Goal: Task Accomplishment & Management: Manage account settings

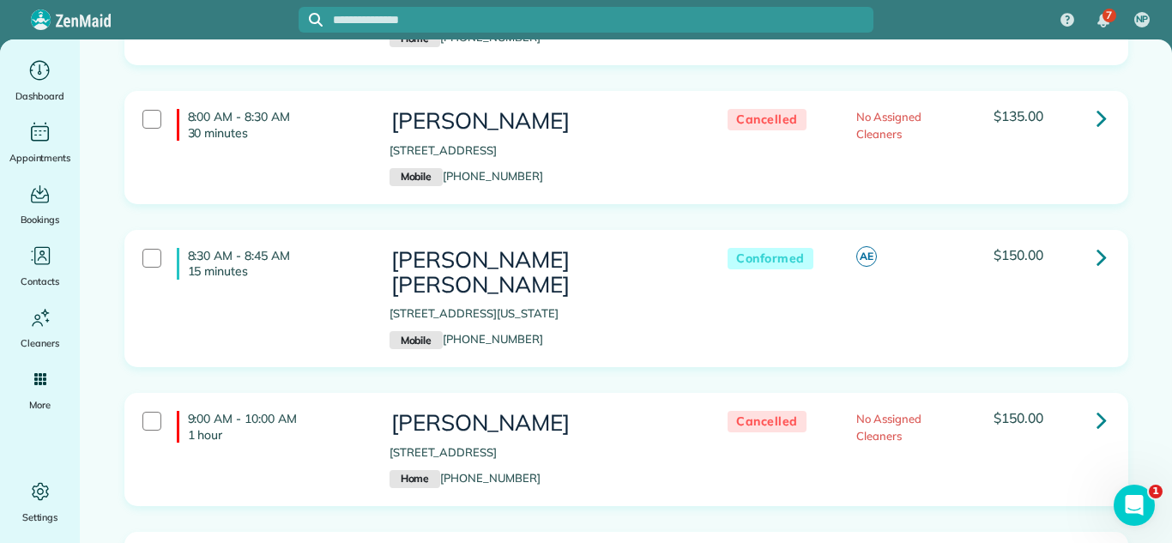
scroll to position [383, 0]
click at [1096, 250] on icon at bounding box center [1101, 259] width 10 height 30
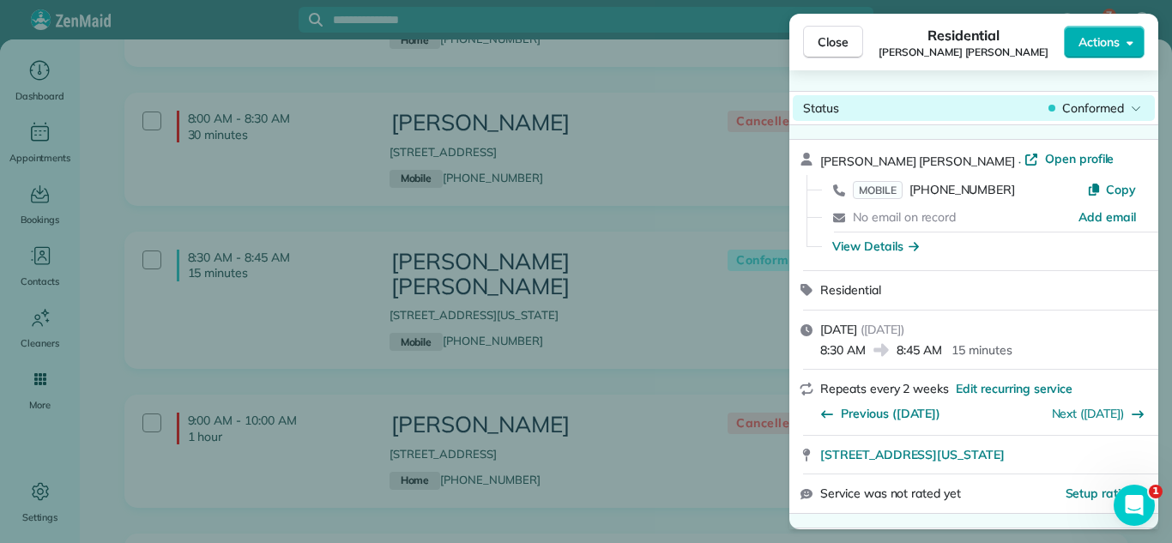
click at [1081, 109] on span "Conformed" at bounding box center [1093, 107] width 62 height 17
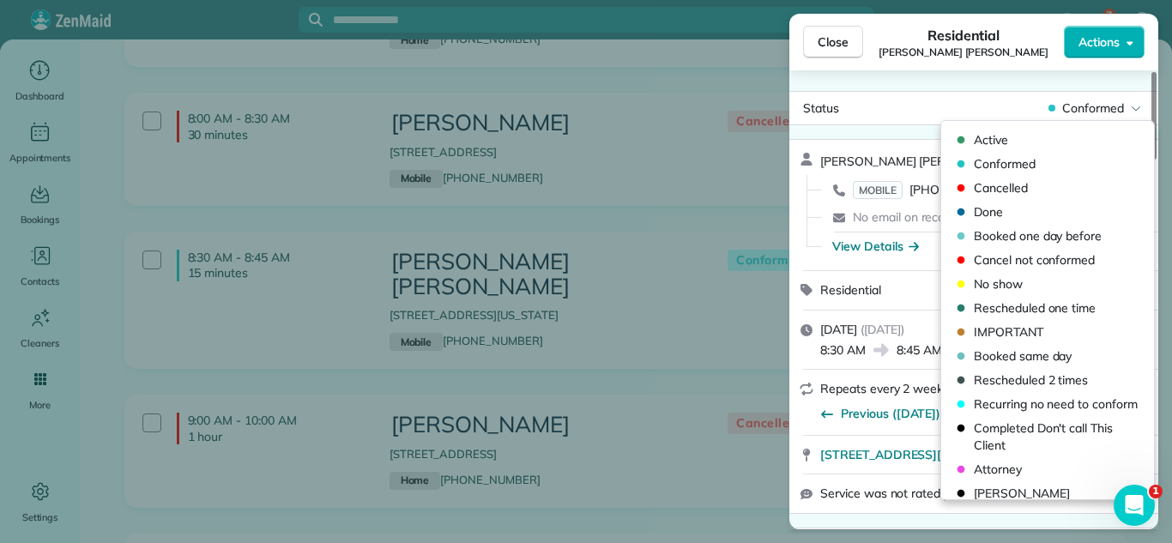
drag, startPoint x: 1005, startPoint y: 187, endPoint x: 854, endPoint y: 129, distance: 161.8
click at [1003, 187] on span "Cancelled" at bounding box center [1058, 187] width 170 height 17
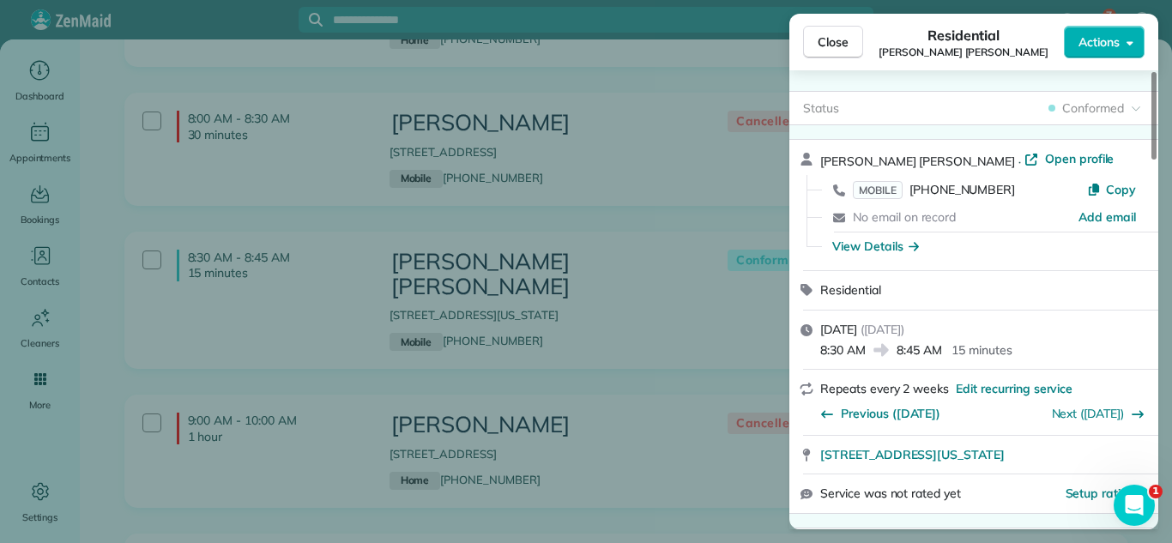
click at [798, 39] on div "Close Residential [PERSON_NAME] [PERSON_NAME] Actions" at bounding box center [973, 42] width 369 height 57
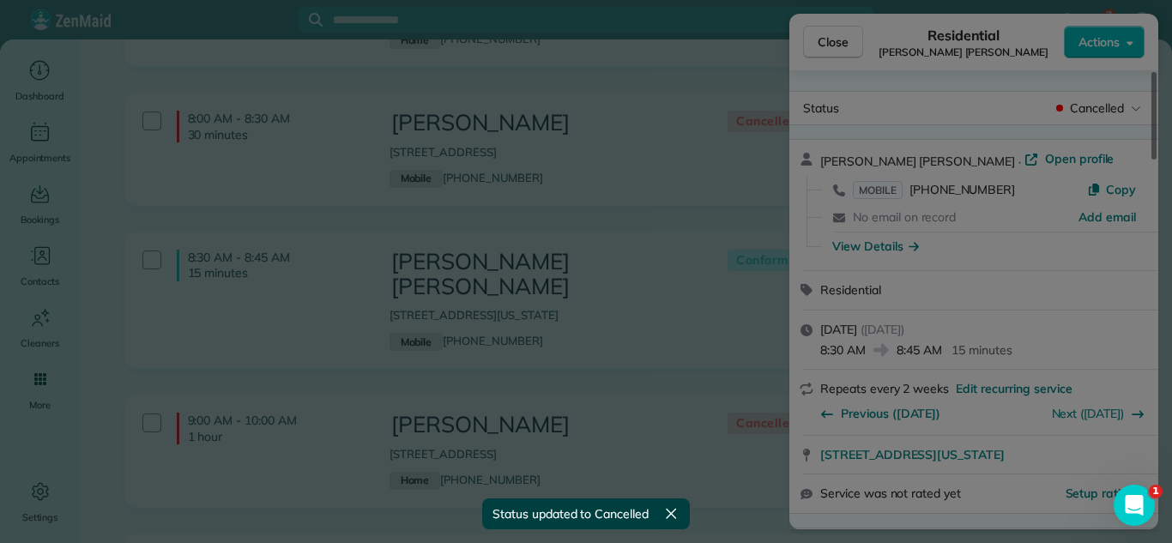
click at [807, 42] on body "7 NP Dashboard Appointments Bookings Contacts Cleaners Invoices Payroll Reports…" at bounding box center [586, 271] width 1172 height 543
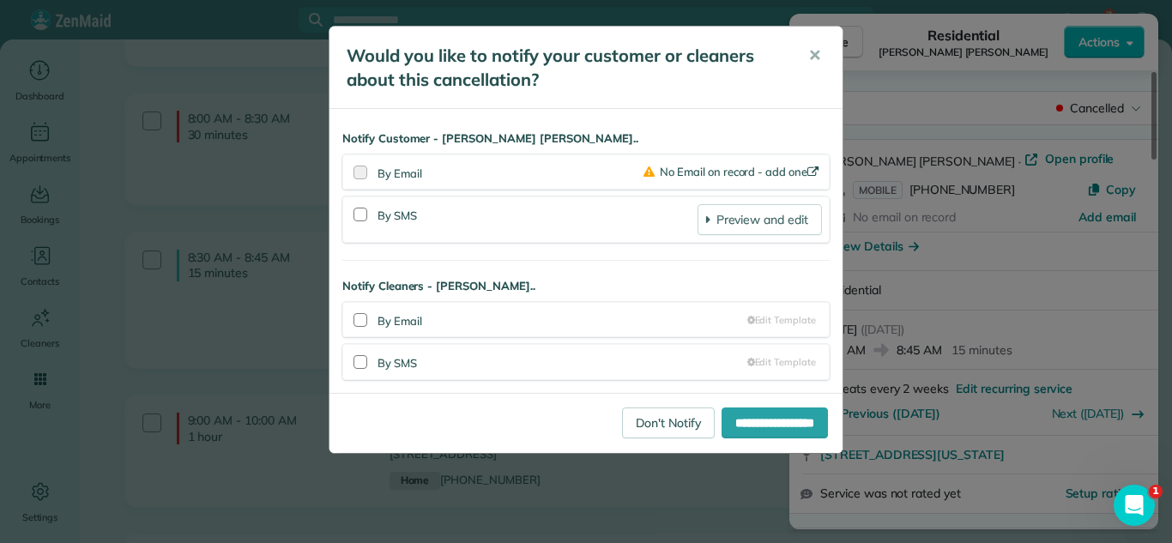
click at [821, 48] on button "✕" at bounding box center [814, 55] width 39 height 41
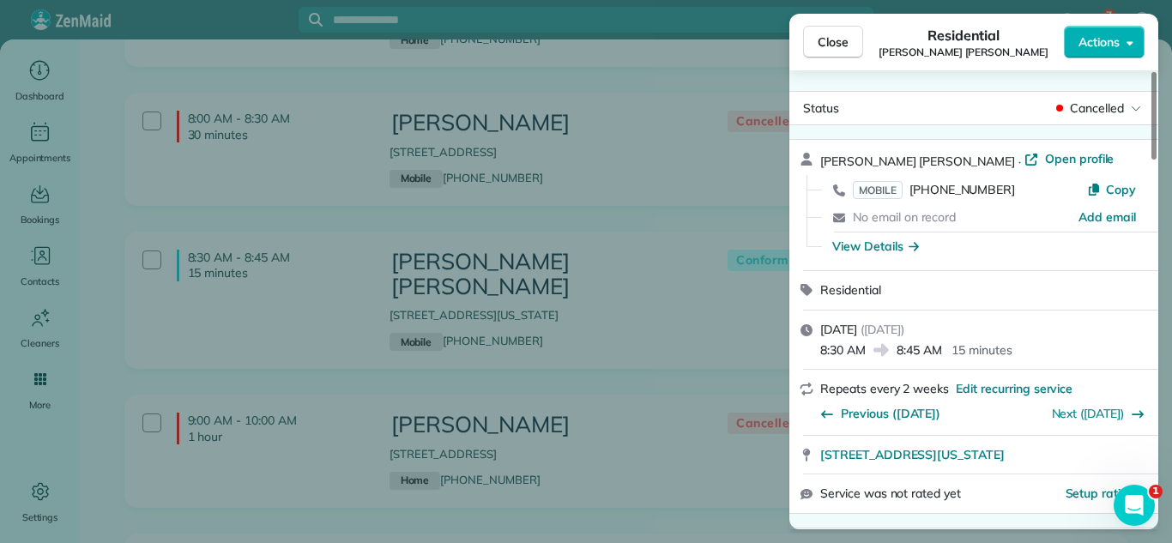
click at [820, 48] on span "Close" at bounding box center [832, 41] width 31 height 17
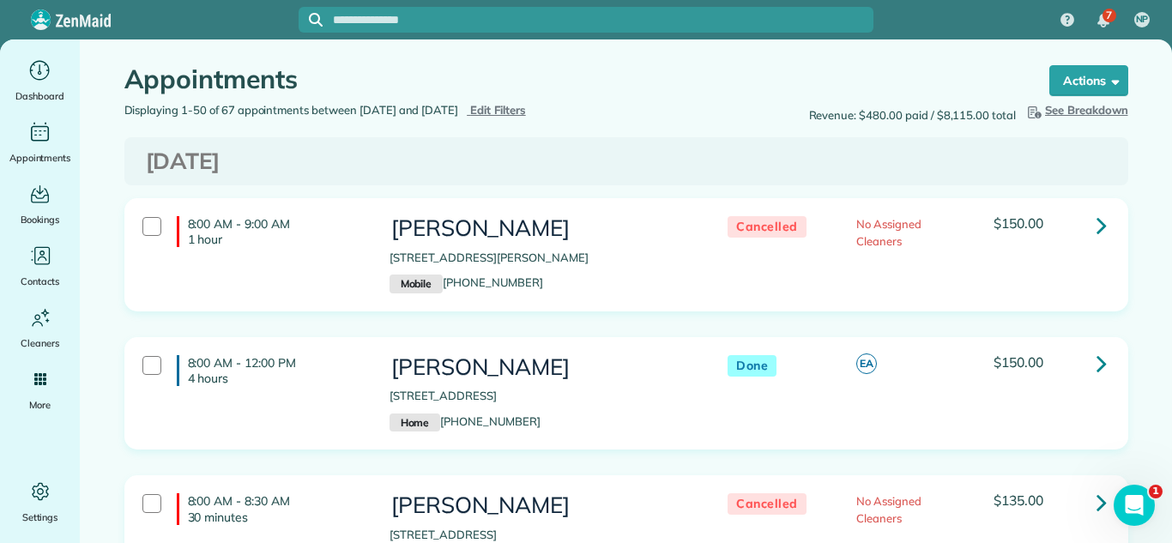
click at [526, 111] on span "Edit Filters" at bounding box center [498, 110] width 56 height 14
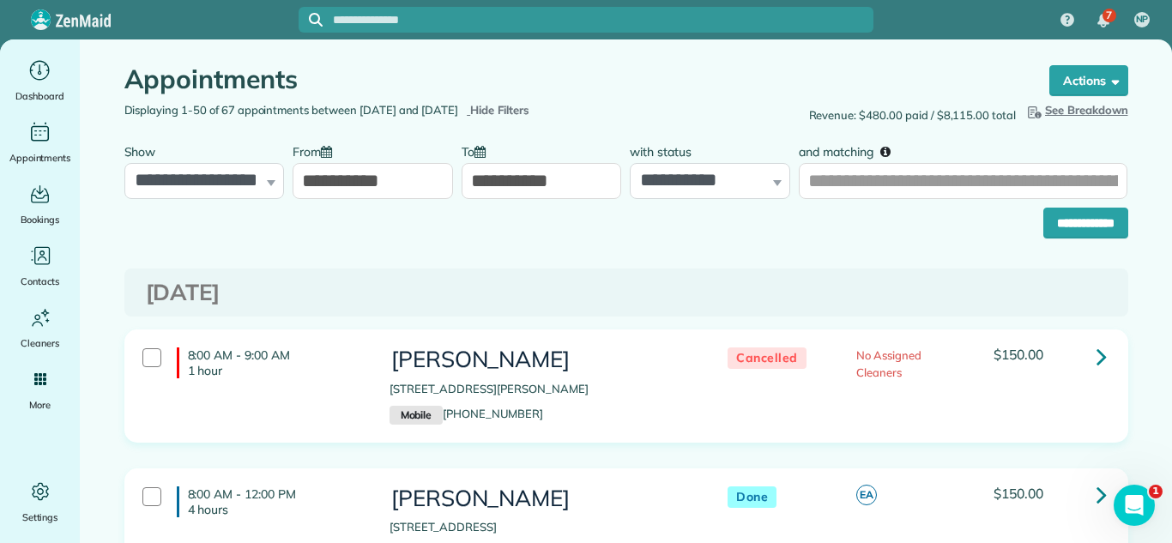
click at [381, 163] on input "**********" at bounding box center [372, 181] width 160 height 36
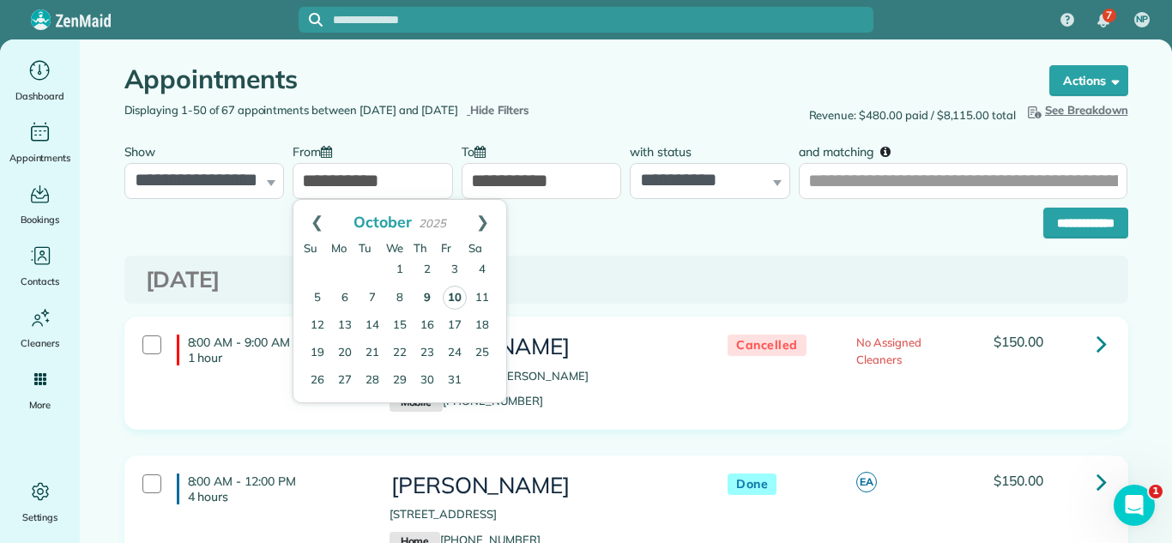
click at [456, 298] on link "10" at bounding box center [455, 298] width 24 height 24
type input "**********"
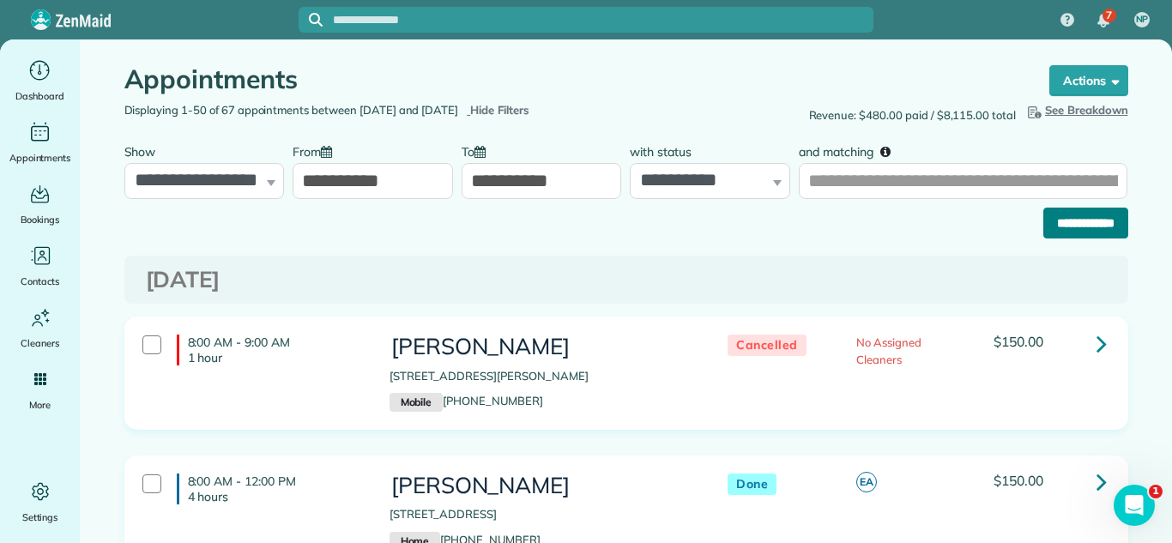
click at [1052, 220] on input "**********" at bounding box center [1085, 223] width 85 height 31
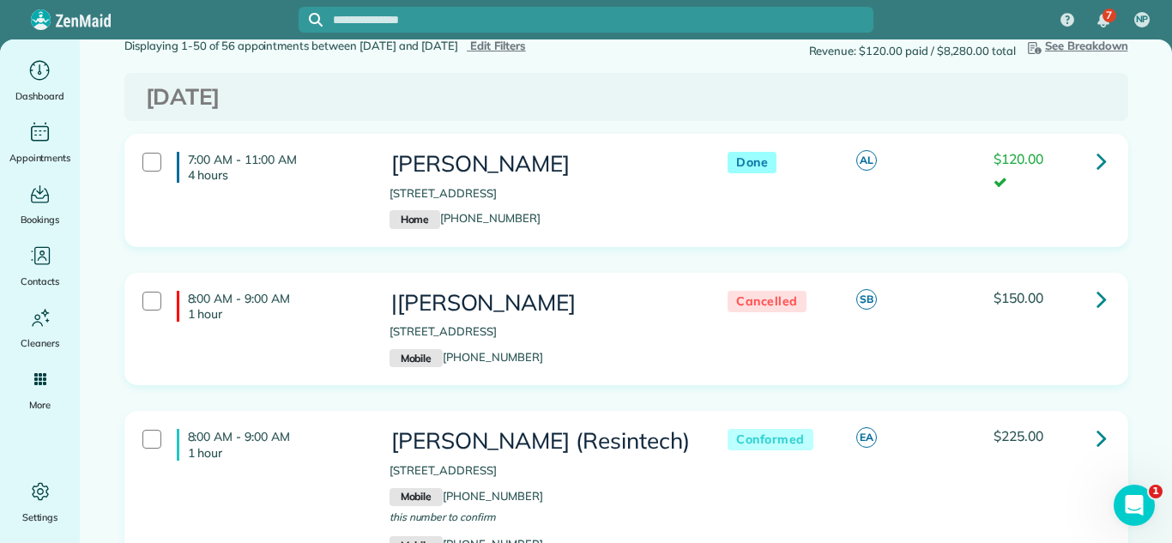
scroll to position [357, 0]
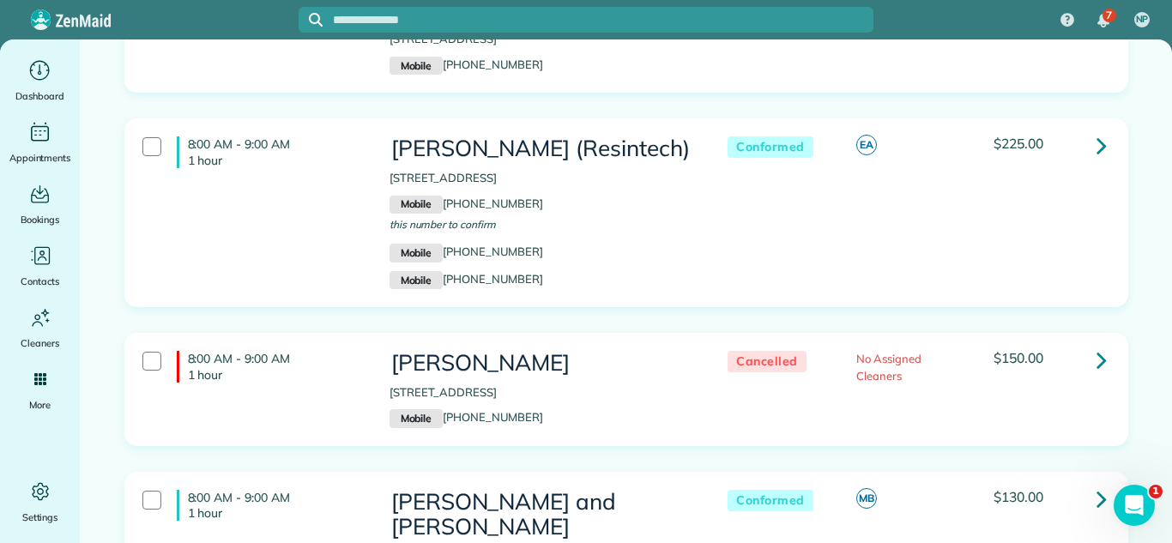
click at [1100, 148] on icon at bounding box center [1101, 145] width 10 height 30
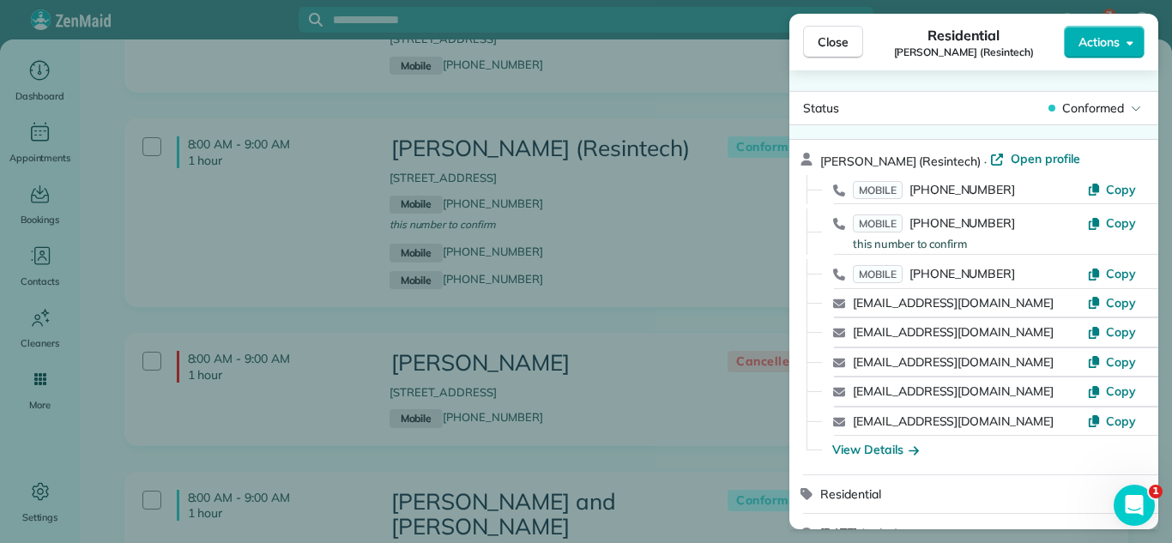
click at [1095, 36] on span "Actions" at bounding box center [1098, 41] width 41 height 17
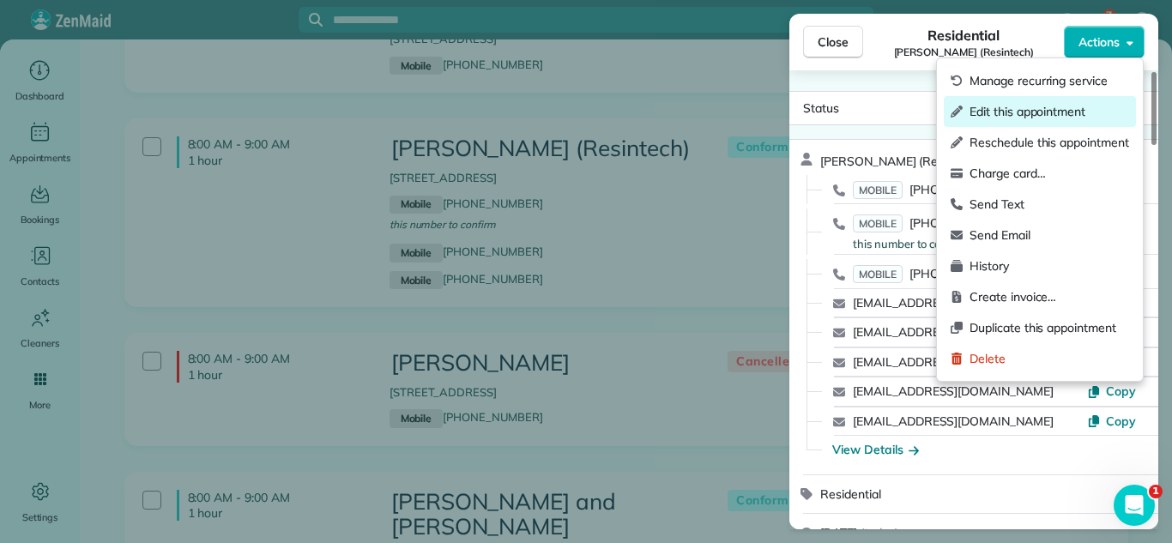
click at [1045, 104] on span "Edit this appointment" at bounding box center [1049, 111] width 160 height 17
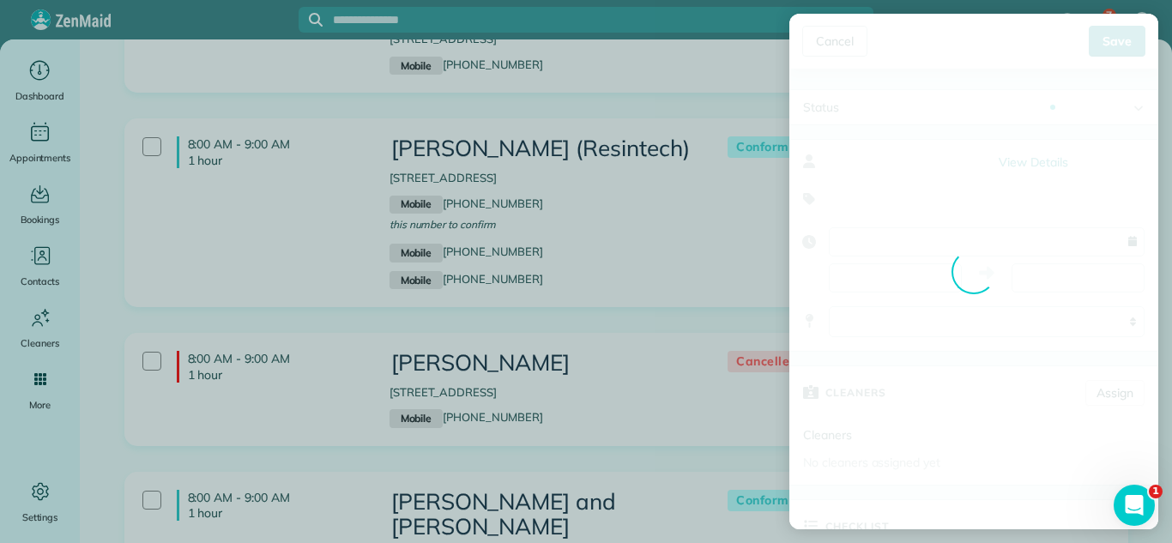
type input "**********"
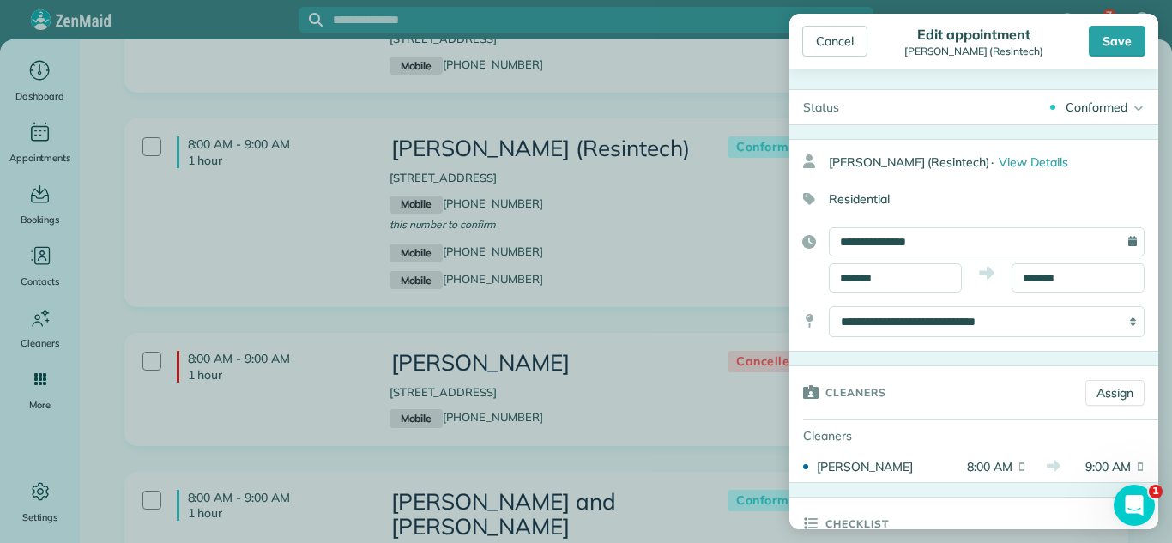
click at [1045, 104] on div "Conformed Active Conformed Cancelled Done Booked one day before" at bounding box center [1005, 107] width 305 height 34
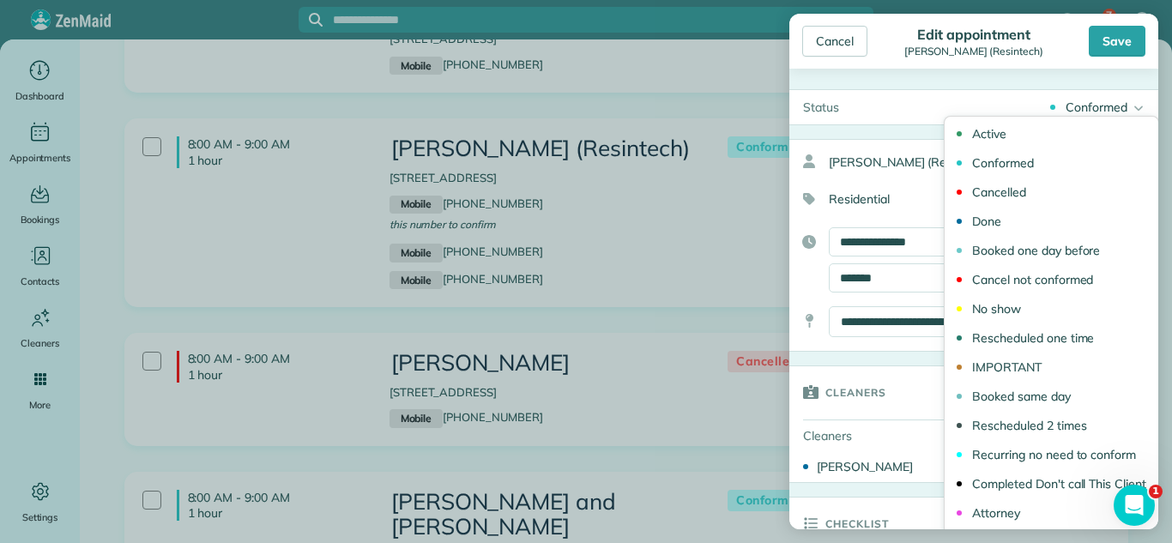
drag, startPoint x: 1033, startPoint y: 227, endPoint x: 1026, endPoint y: 256, distance: 30.0
click at [1033, 226] on link "Done" at bounding box center [1051, 221] width 214 height 29
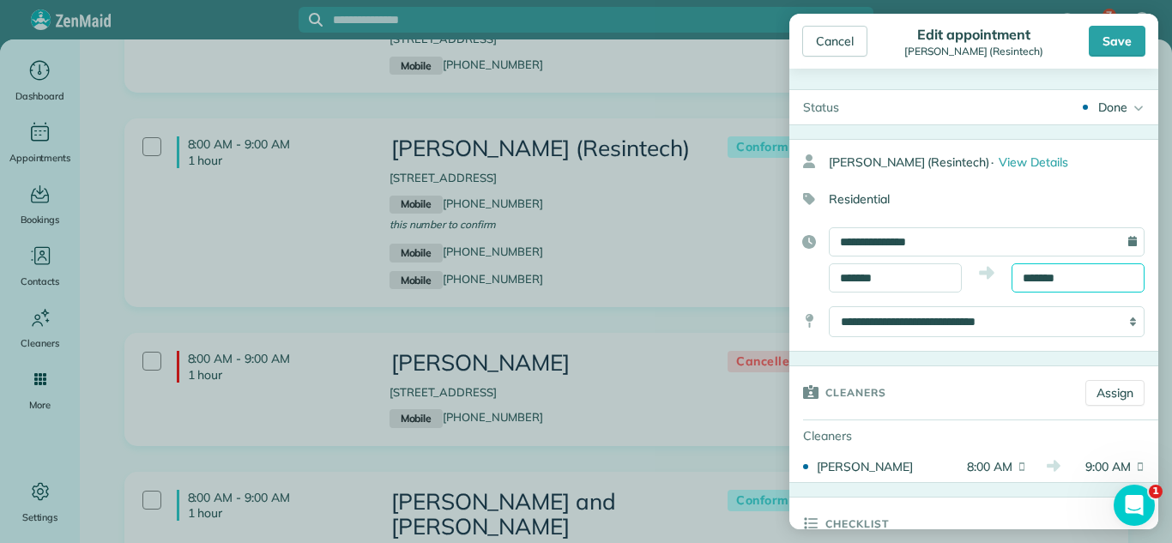
click at [1034, 268] on input "*******" at bounding box center [1077, 277] width 133 height 29
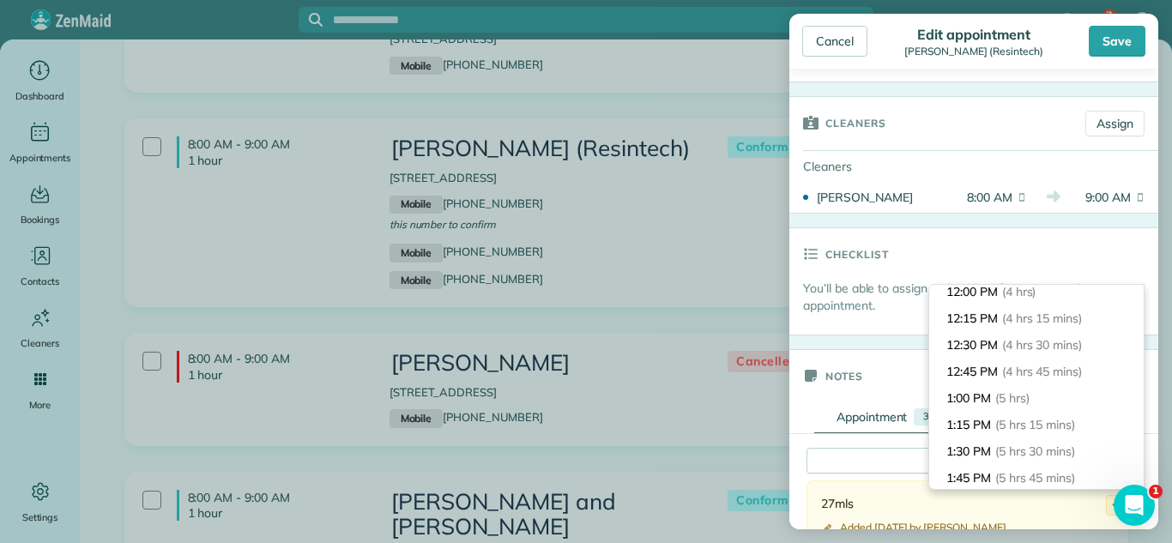
scroll to position [441, 0]
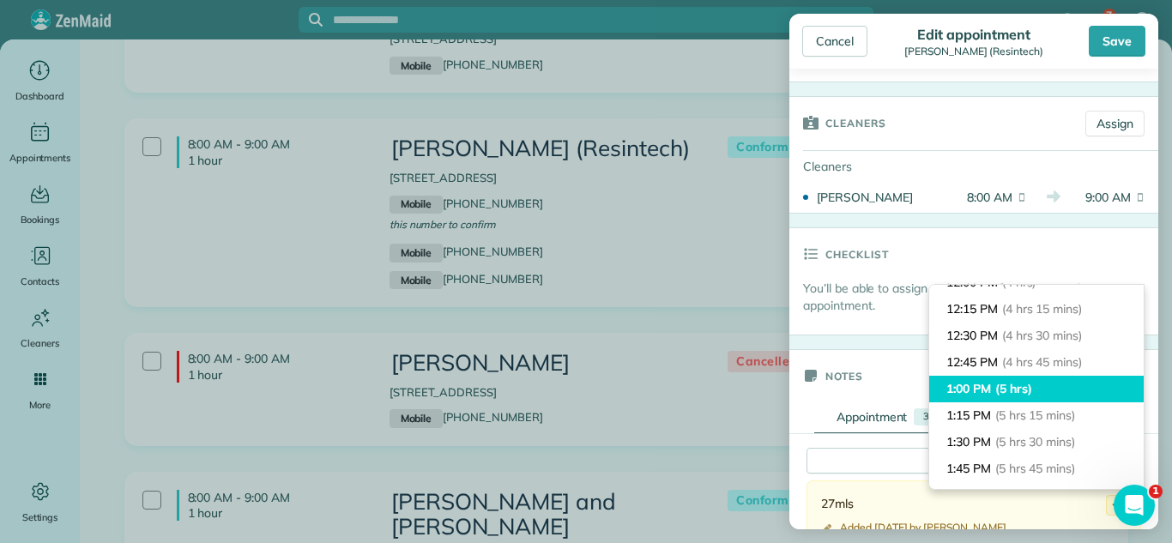
type input "*******"
click at [1011, 394] on span "(5 hrs)" at bounding box center [1013, 388] width 37 height 15
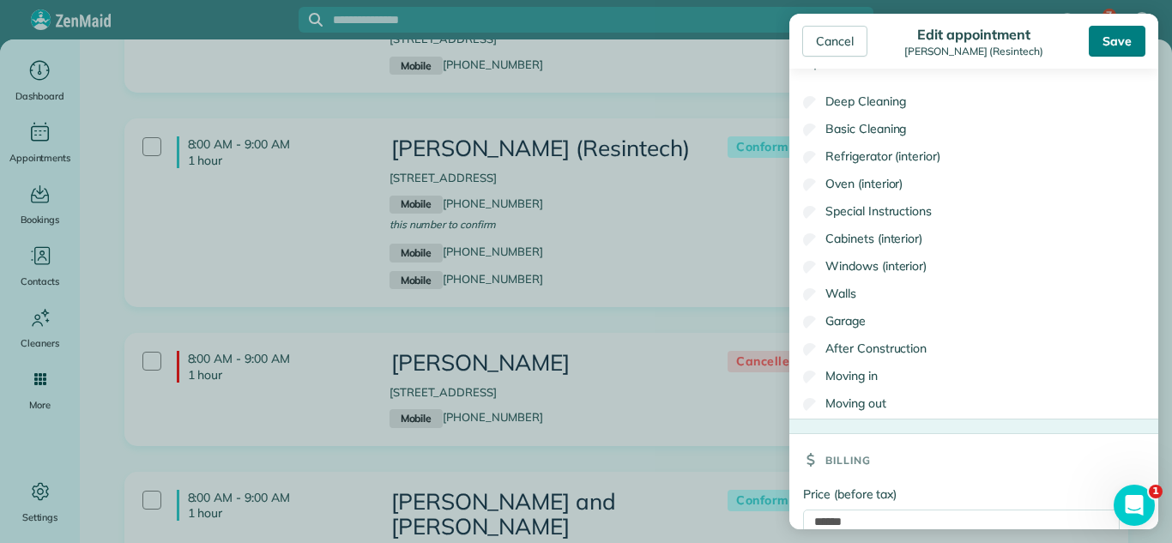
scroll to position [1498, 0]
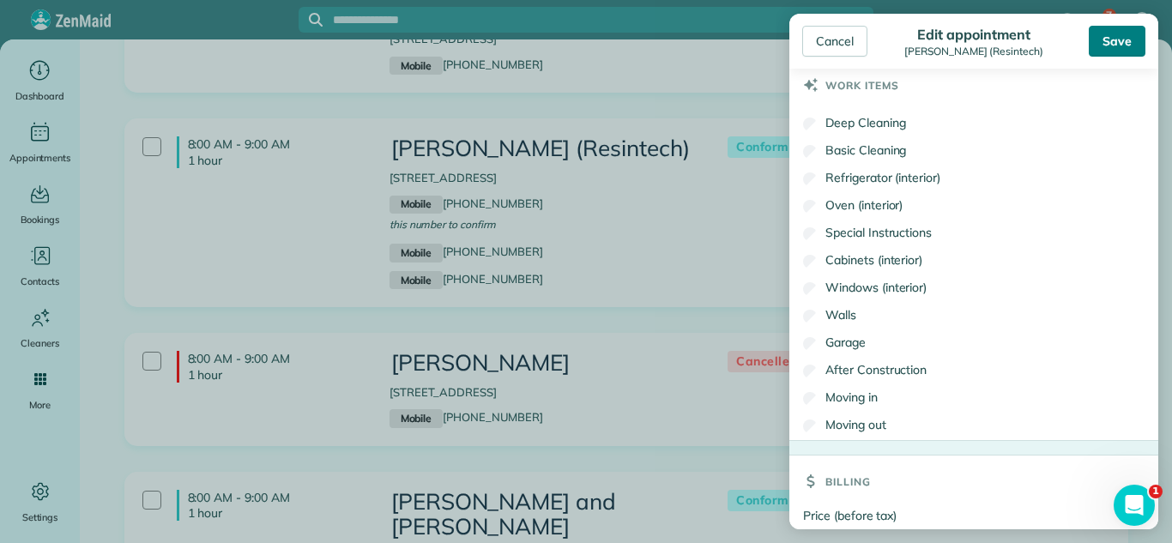
click at [1119, 42] on div "Save" at bounding box center [1116, 41] width 57 height 31
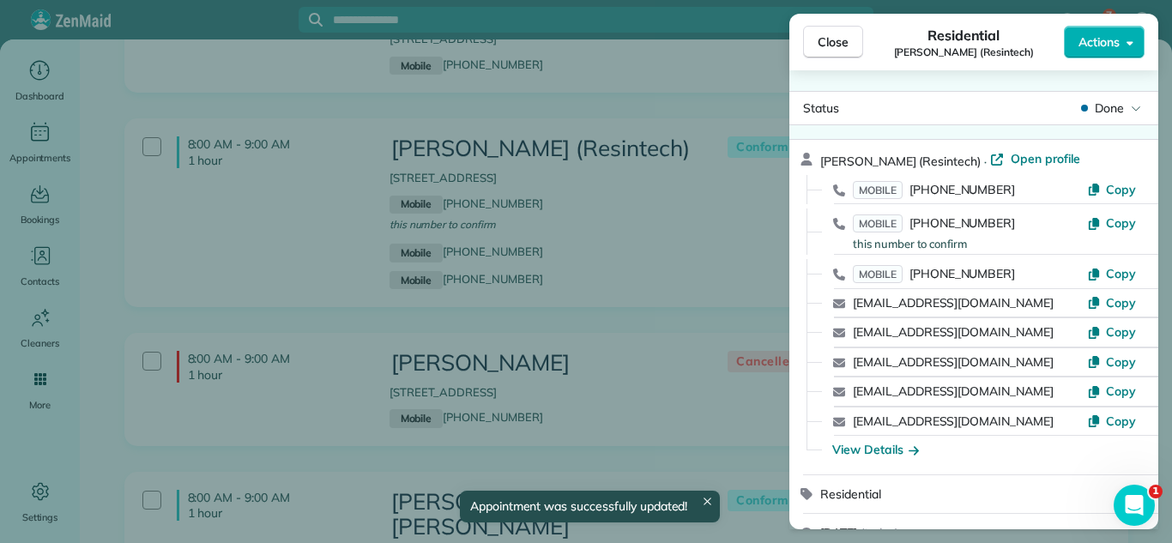
click at [577, 324] on div "Close Residential Jay (Resintech) Actions Status Done Jay (Resintech) · Open pr…" at bounding box center [586, 271] width 1172 height 543
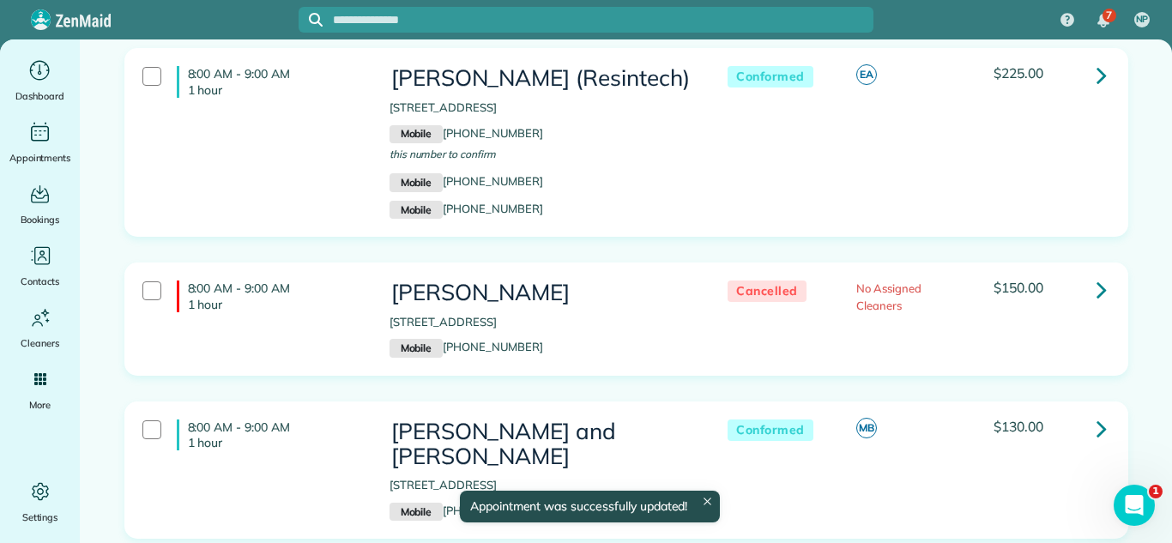
scroll to position [608, 0]
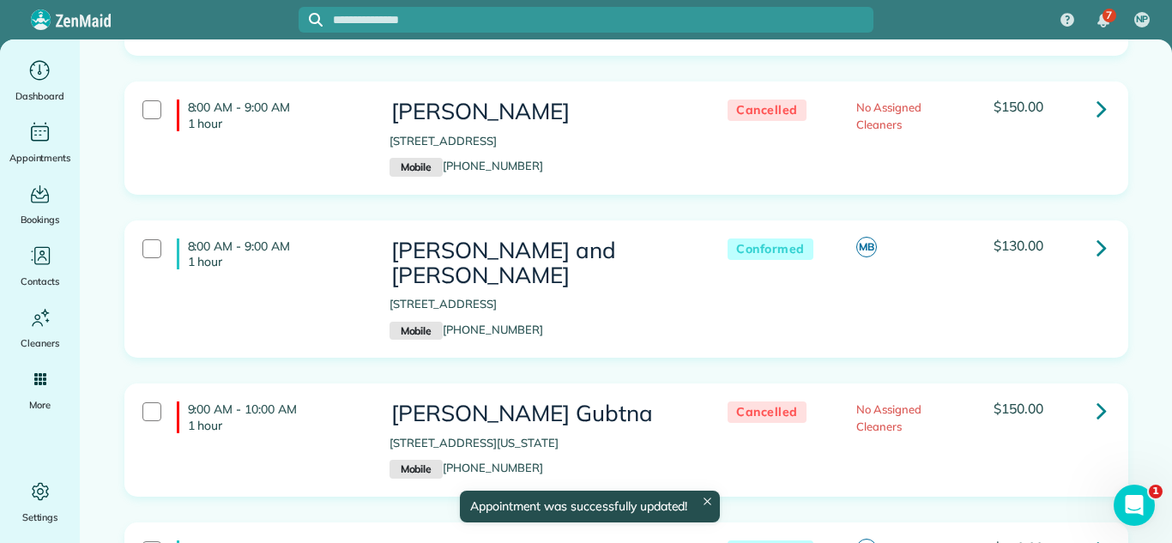
click at [1096, 243] on icon at bounding box center [1101, 247] width 10 height 30
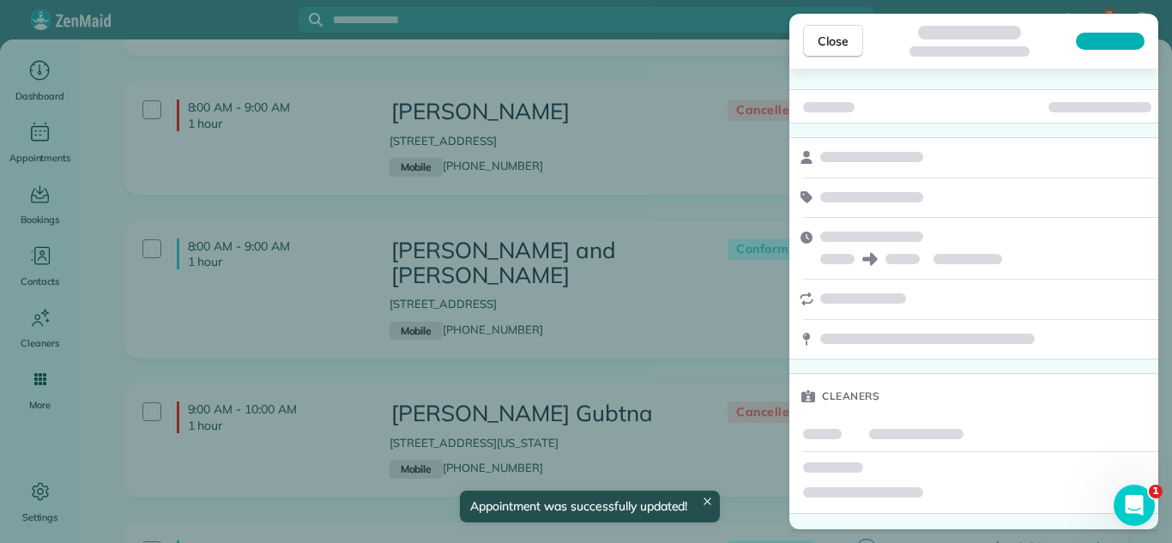
click at [581, 196] on div "Close Cleaners" at bounding box center [586, 271] width 1172 height 543
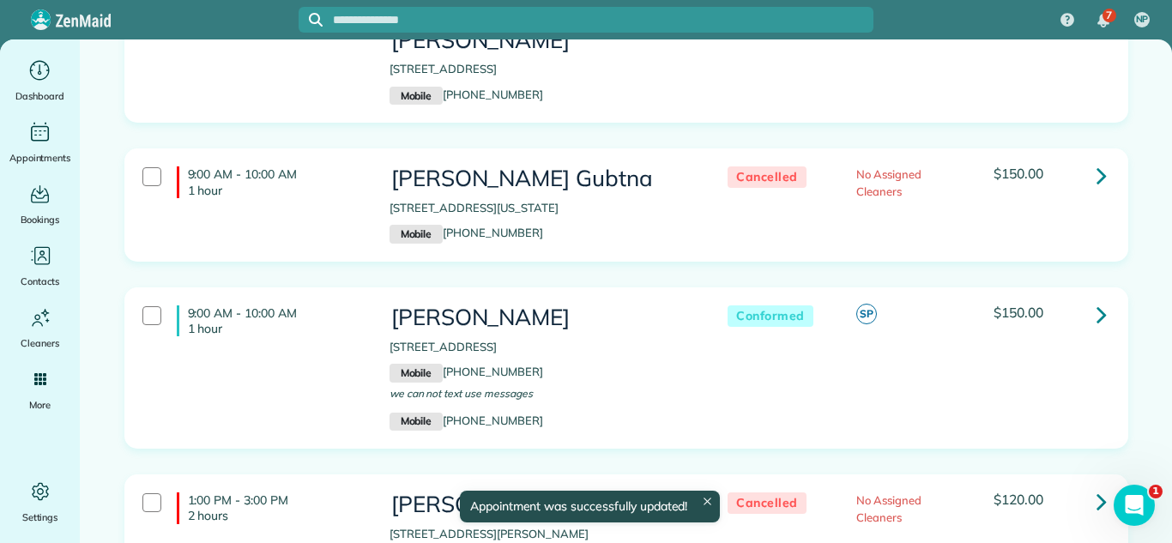
scroll to position [961, 0]
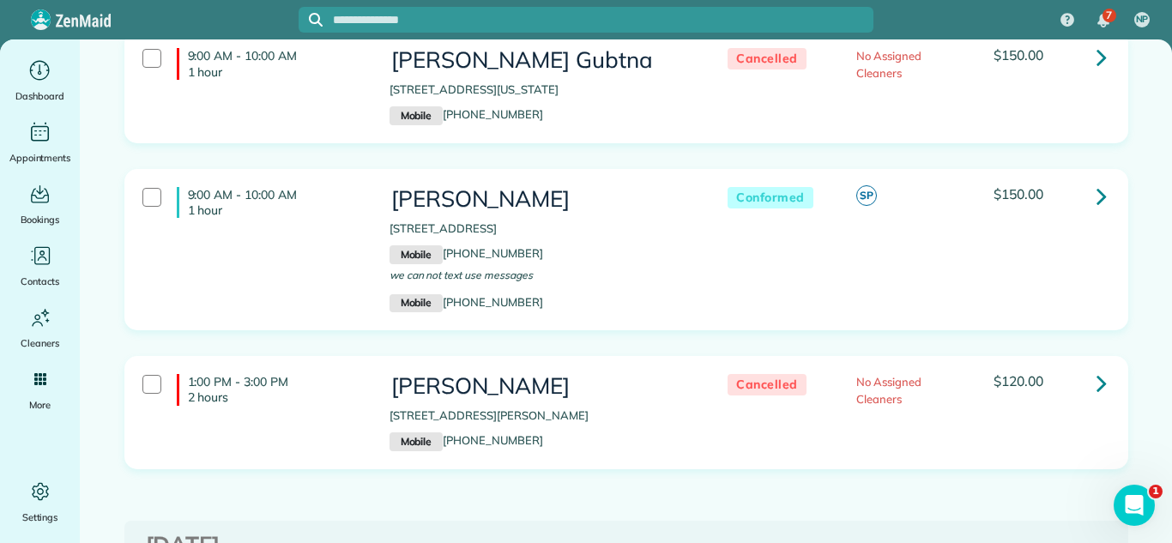
click at [1106, 181] on icon at bounding box center [1101, 196] width 10 height 30
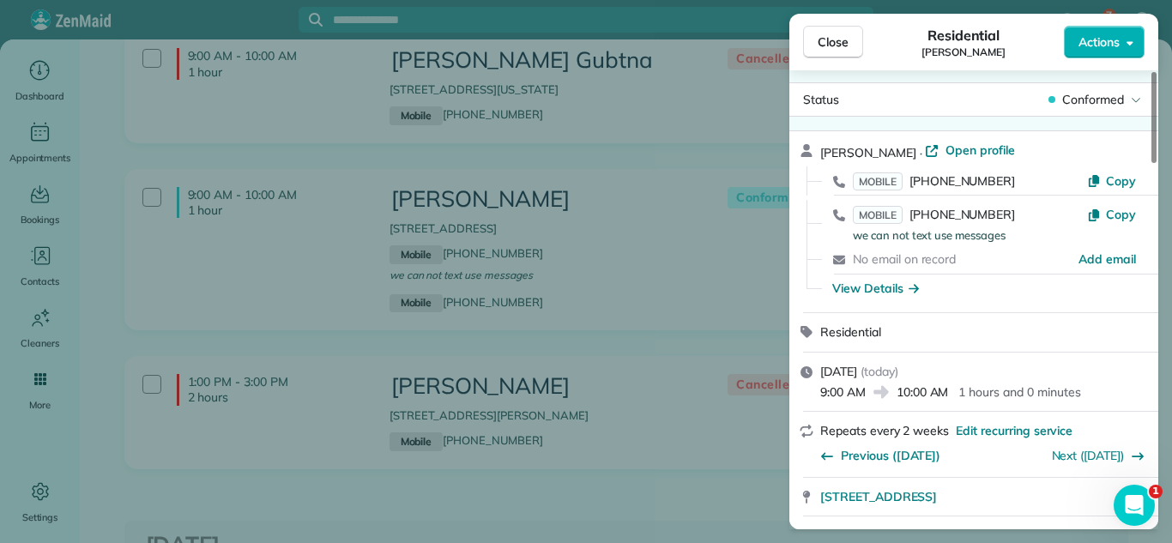
scroll to position [46, 0]
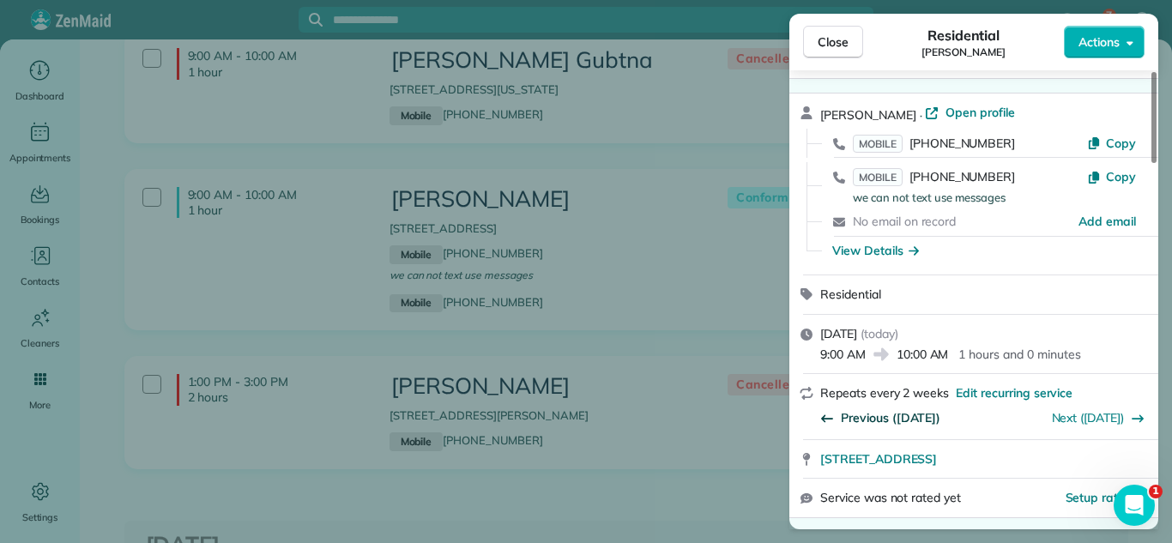
click at [890, 417] on span "Previous (Sep 26)" at bounding box center [890, 417] width 99 height 17
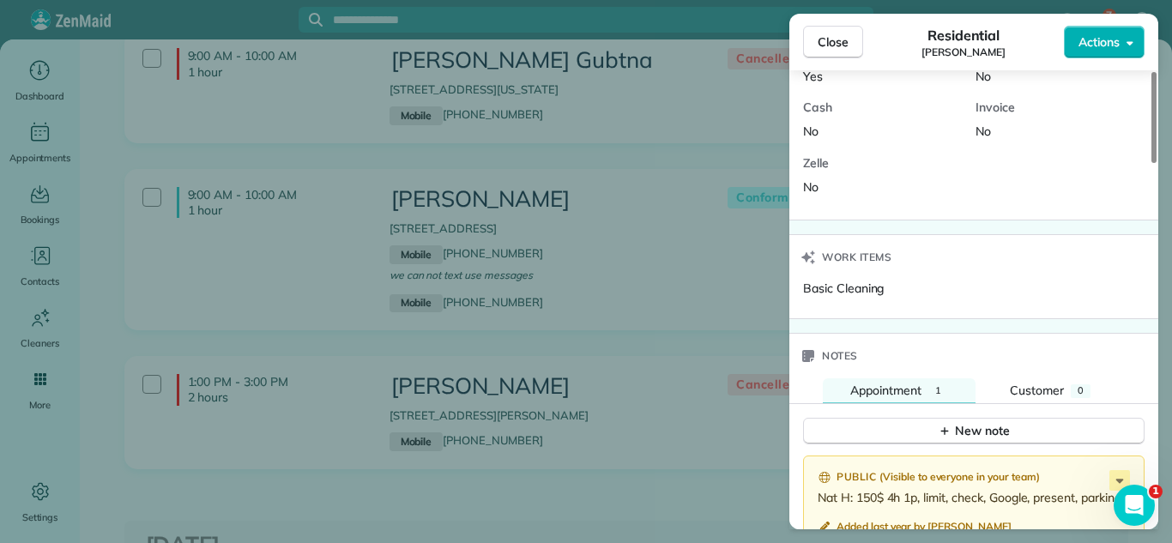
scroll to position [1332, 0]
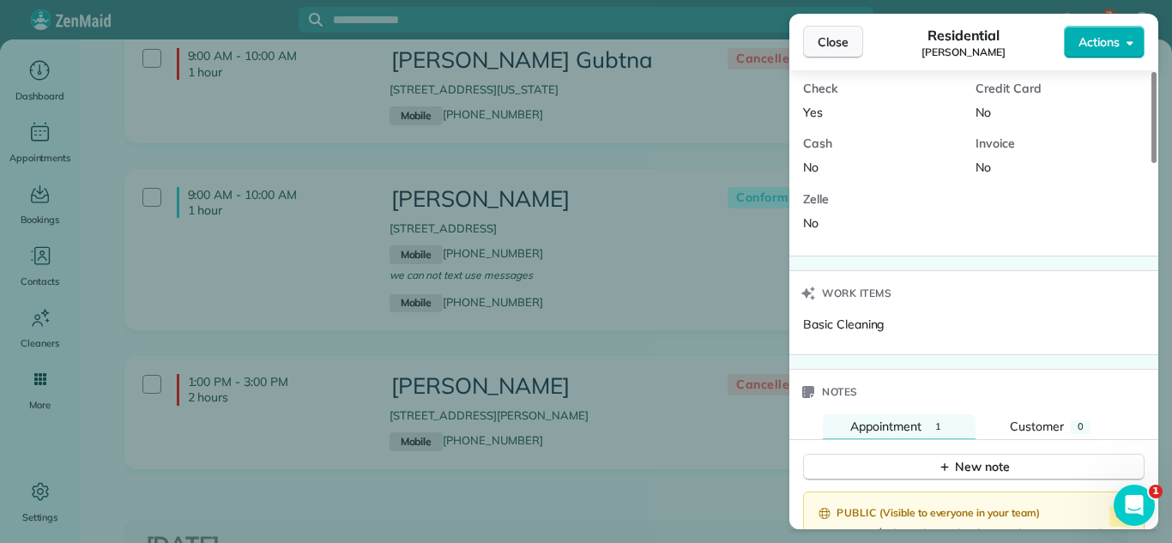
click at [841, 46] on span "Close" at bounding box center [832, 41] width 31 height 17
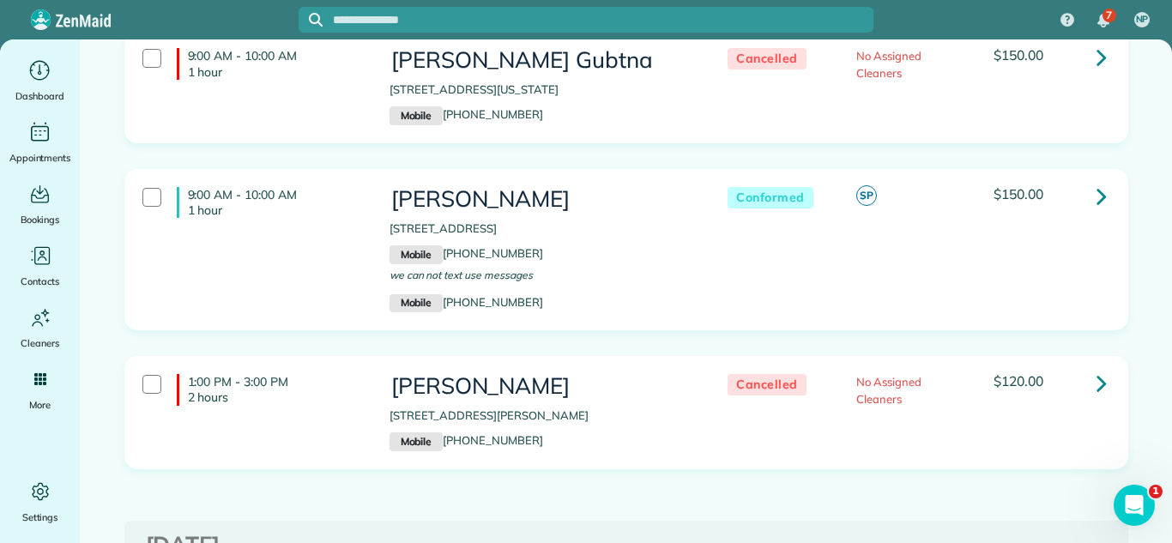
click at [1096, 181] on icon at bounding box center [1101, 196] width 10 height 30
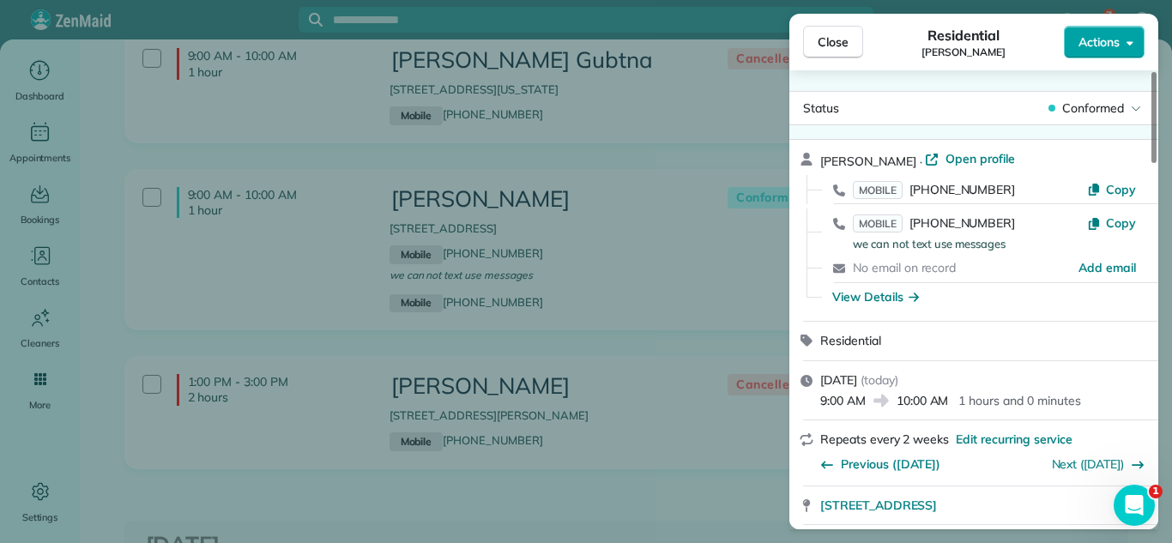
click at [1112, 47] on span "Actions" at bounding box center [1098, 41] width 41 height 17
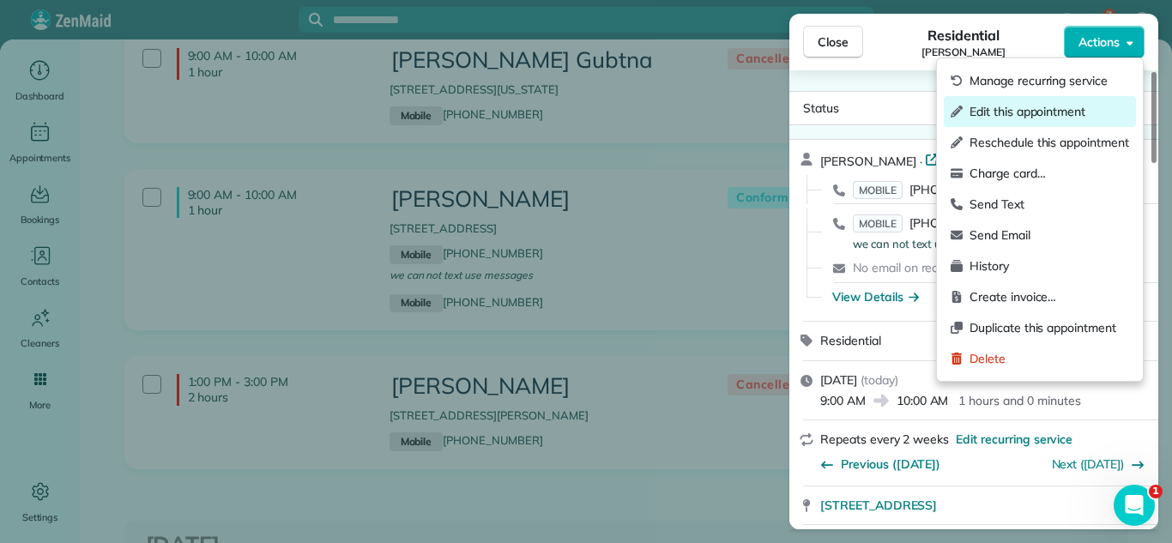
click at [1002, 111] on span "Edit this appointment" at bounding box center [1049, 111] width 160 height 17
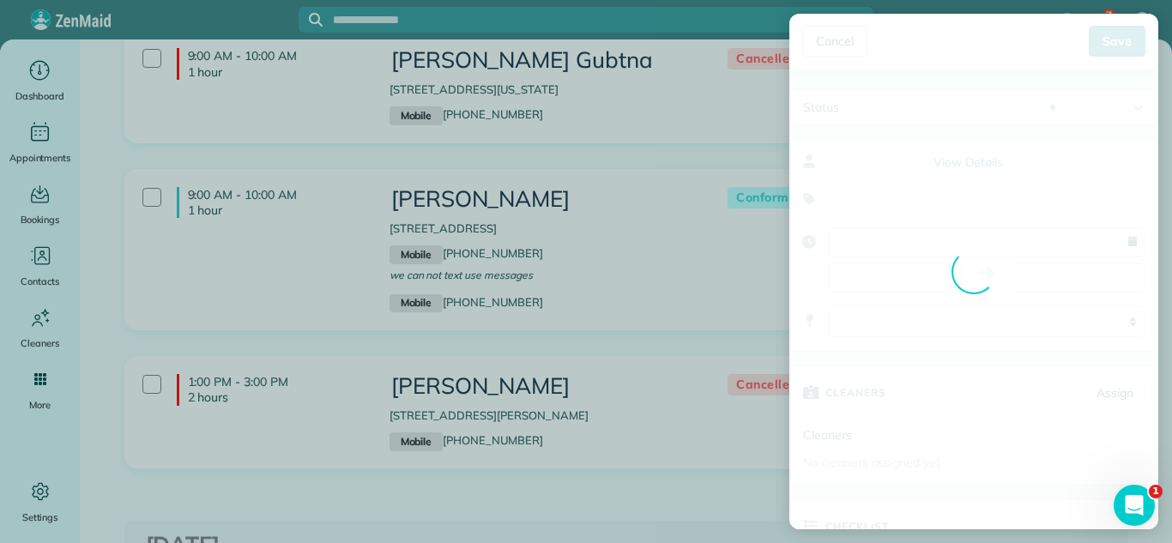
type input "**********"
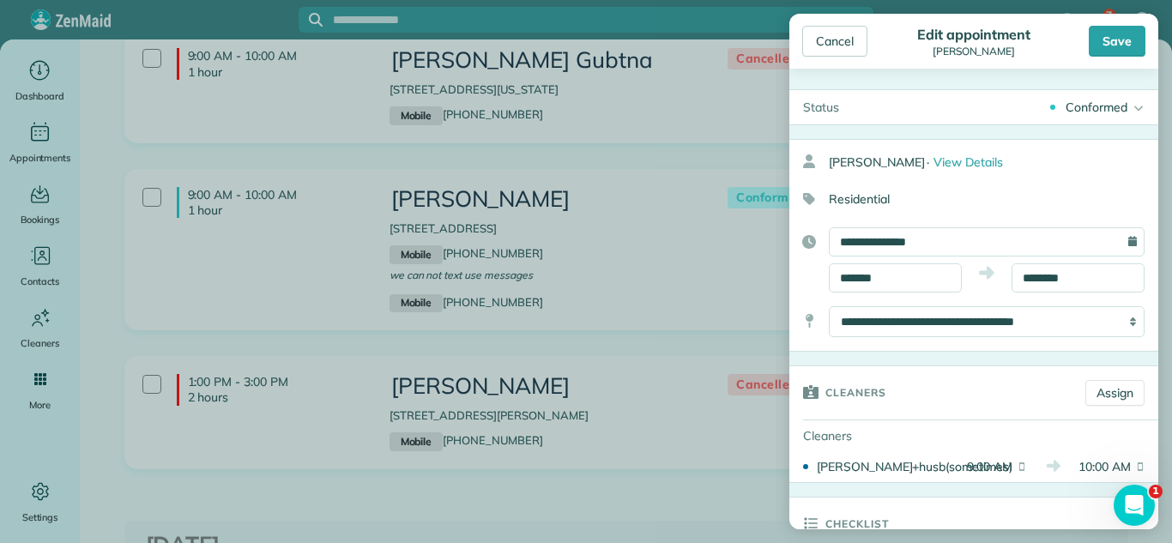
click at [1088, 110] on div "Conformed" at bounding box center [1096, 107] width 62 height 17
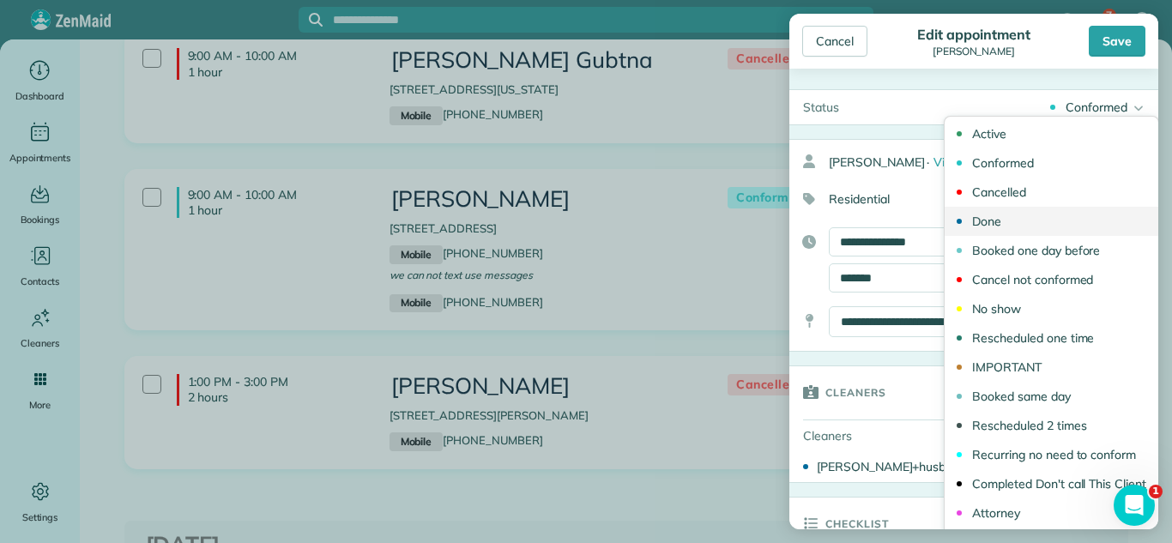
click at [997, 215] on div "Done" at bounding box center [986, 221] width 29 height 12
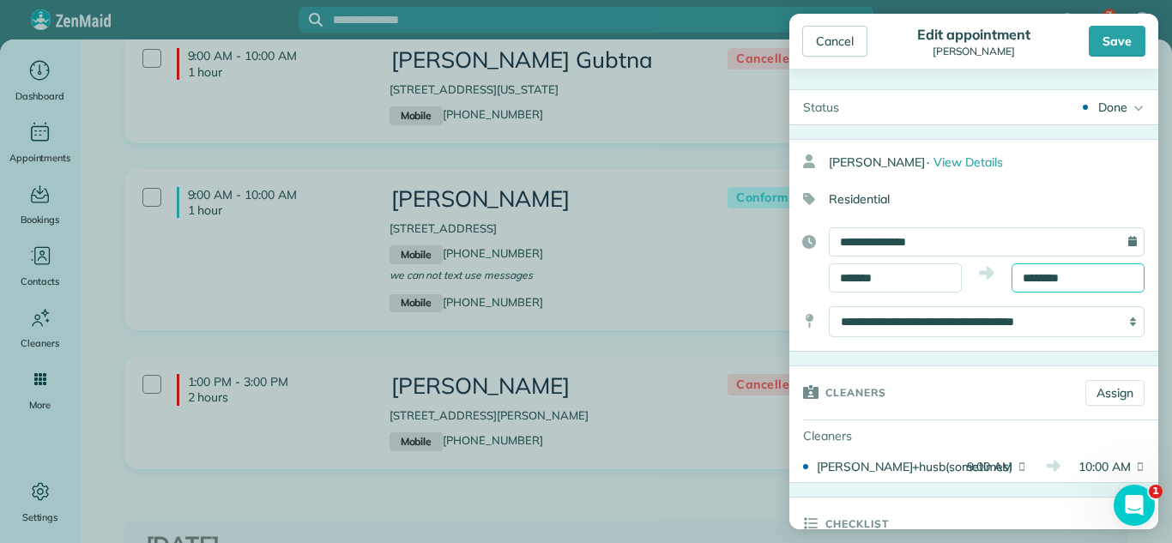
click at [1077, 286] on body "7 NP Dashboard Appointments Bookings Contacts Cleaners Invoices Payroll Reports…" at bounding box center [586, 271] width 1172 height 543
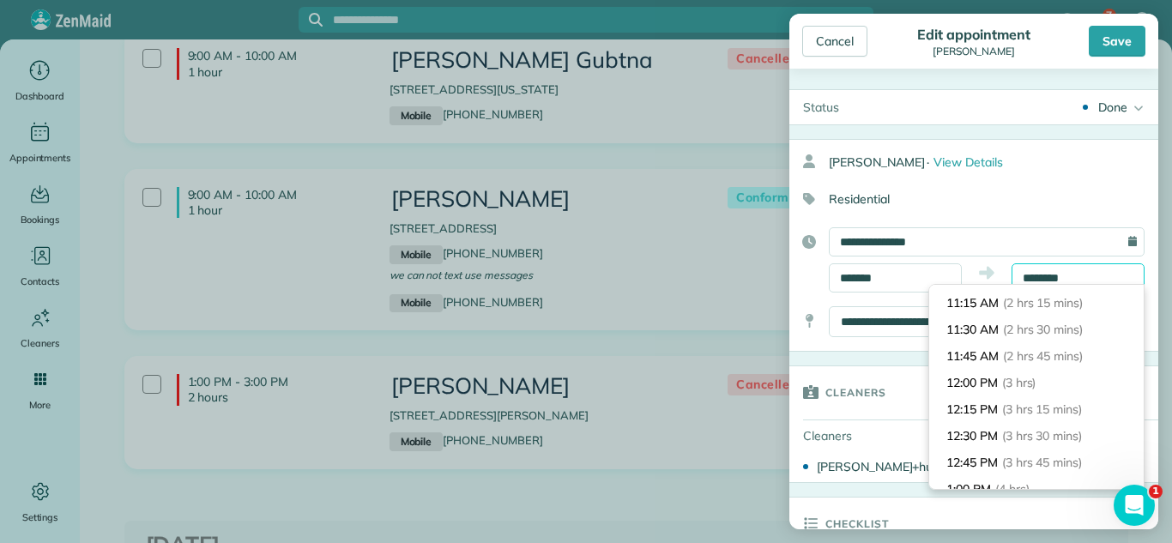
scroll to position [294, 0]
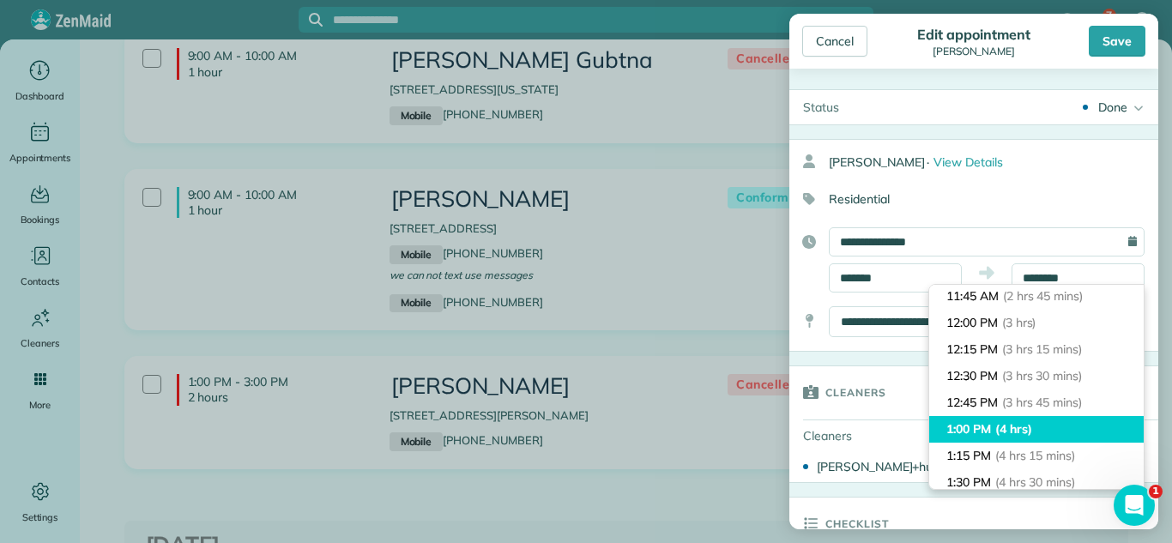
type input "*******"
click at [1032, 436] on span "(4 hrs)" at bounding box center [1013, 428] width 37 height 15
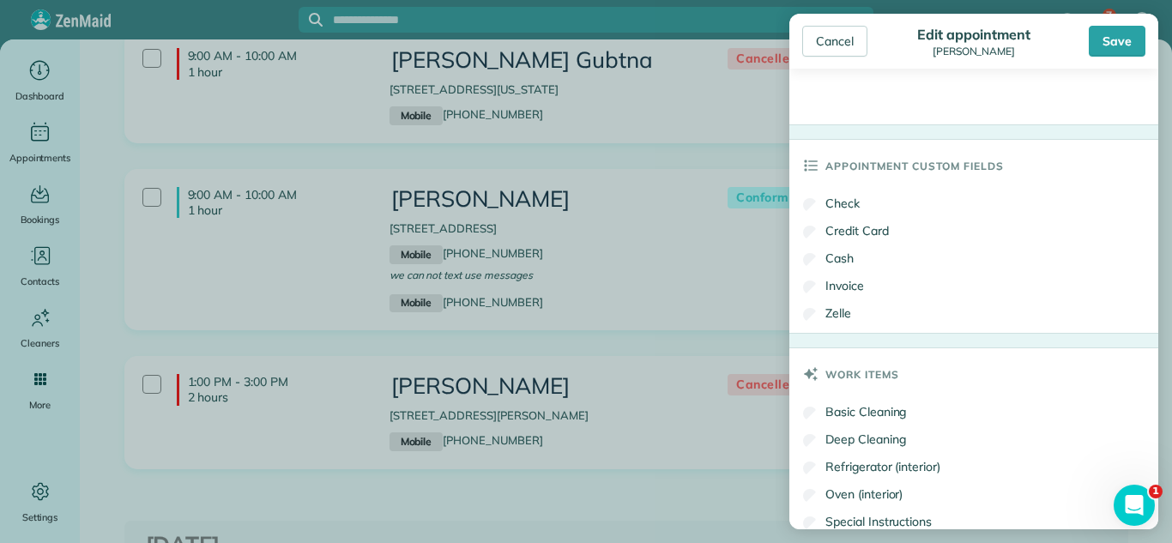
scroll to position [1302, 0]
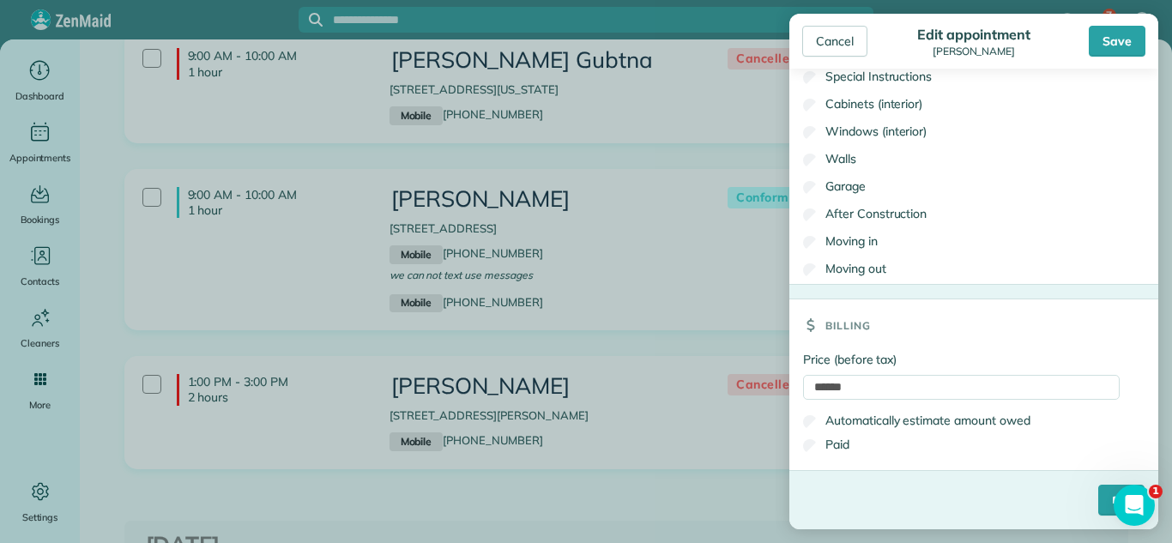
click at [835, 449] on label "Paid" at bounding box center [826, 444] width 46 height 17
click at [1101, 485] on input "****" at bounding box center [1121, 500] width 46 height 31
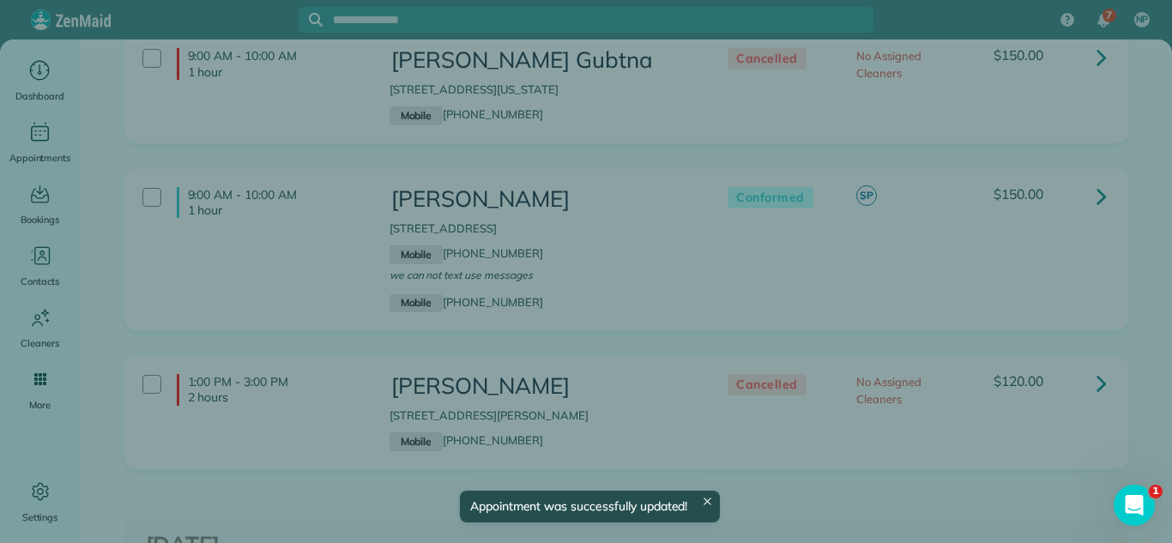
click at [651, 320] on div "Close Residential Elise Estphen Actions Status Conformed Elise Estphen · Open p…" at bounding box center [586, 271] width 1172 height 543
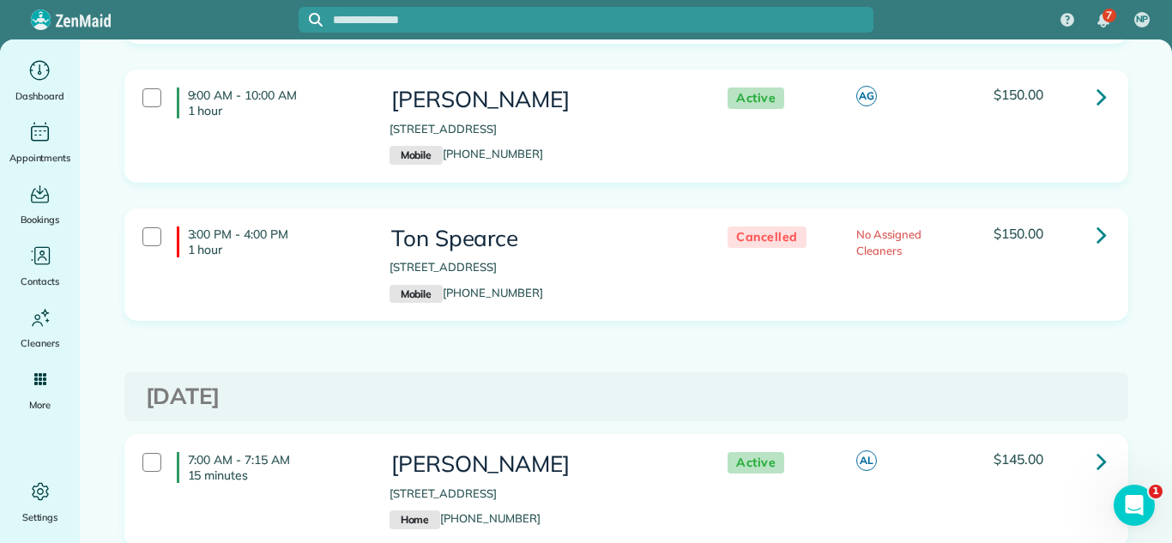
scroll to position [3741, 0]
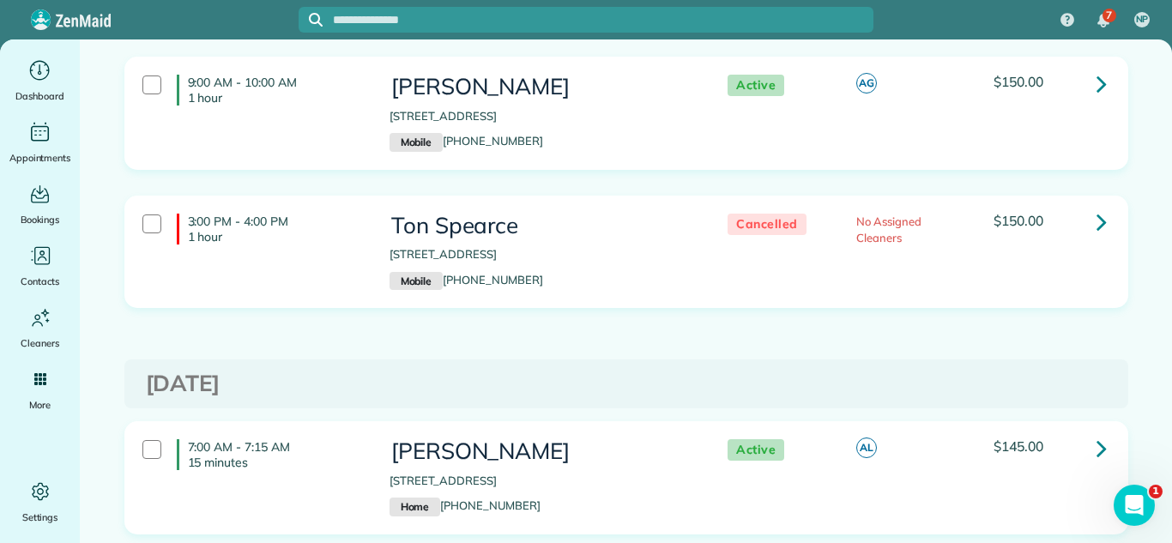
drag, startPoint x: 575, startPoint y: 333, endPoint x: 669, endPoint y: 232, distance: 137.1
click at [593, 319] on div "3:00 PM - 4:00 PM 1 hour Ton Spearce 1258 Borego Circle Bolingbrook IL 60490 Mo…" at bounding box center [625, 265] width 1029 height 139
